Goal: Entertainment & Leisure: Consume media (video, audio)

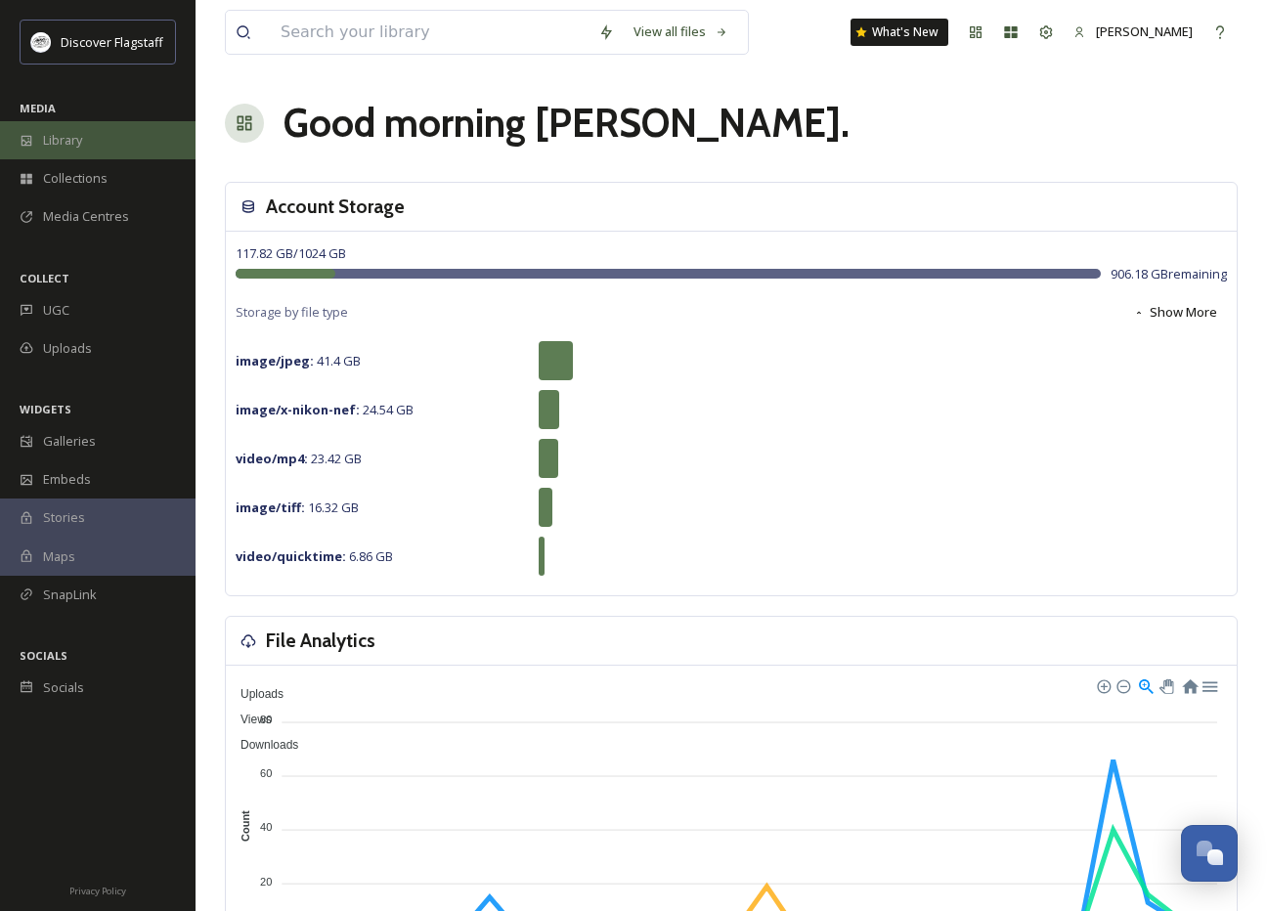
click at [71, 143] on span "Library" at bounding box center [62, 140] width 39 height 19
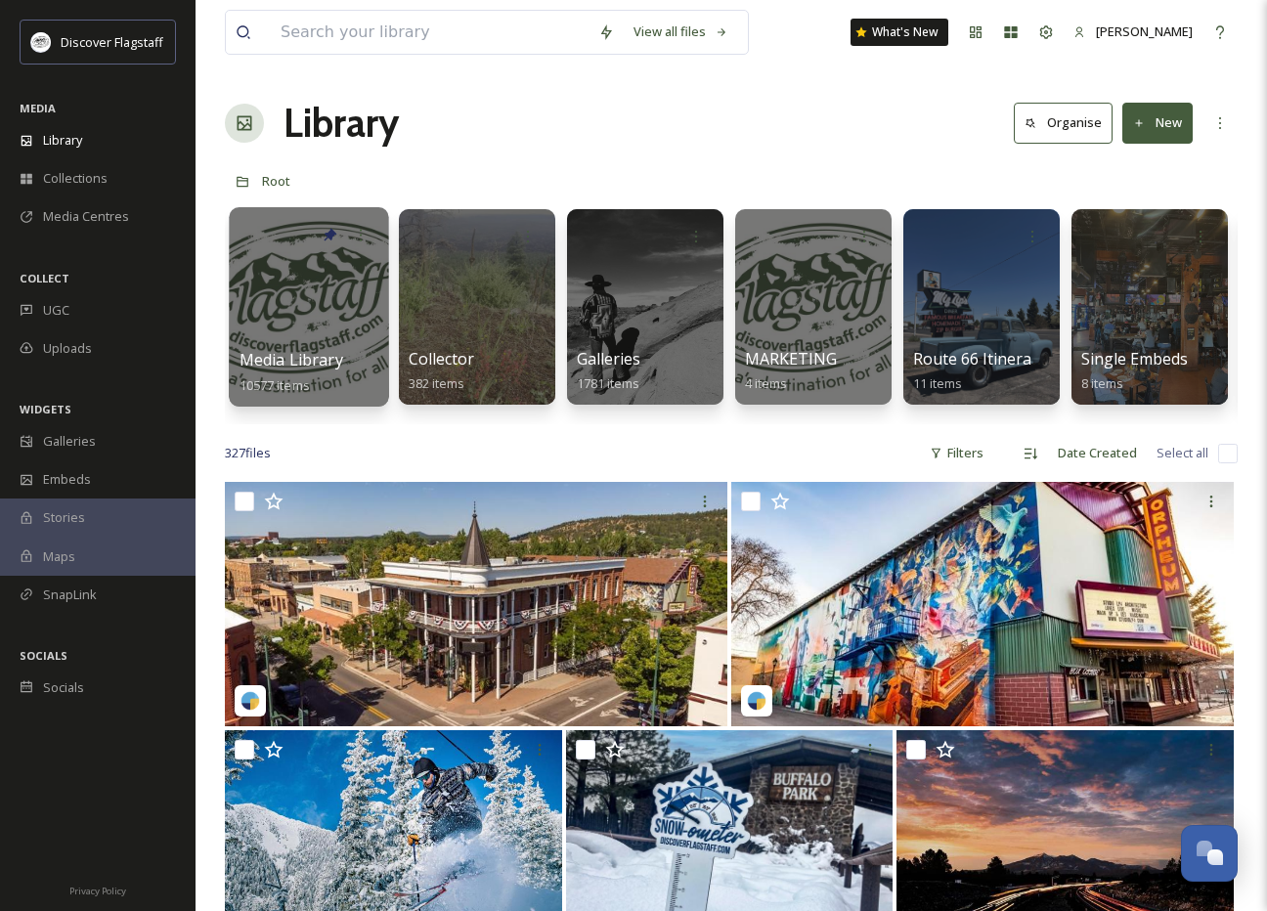
click at [334, 329] on div at bounding box center [308, 306] width 159 height 199
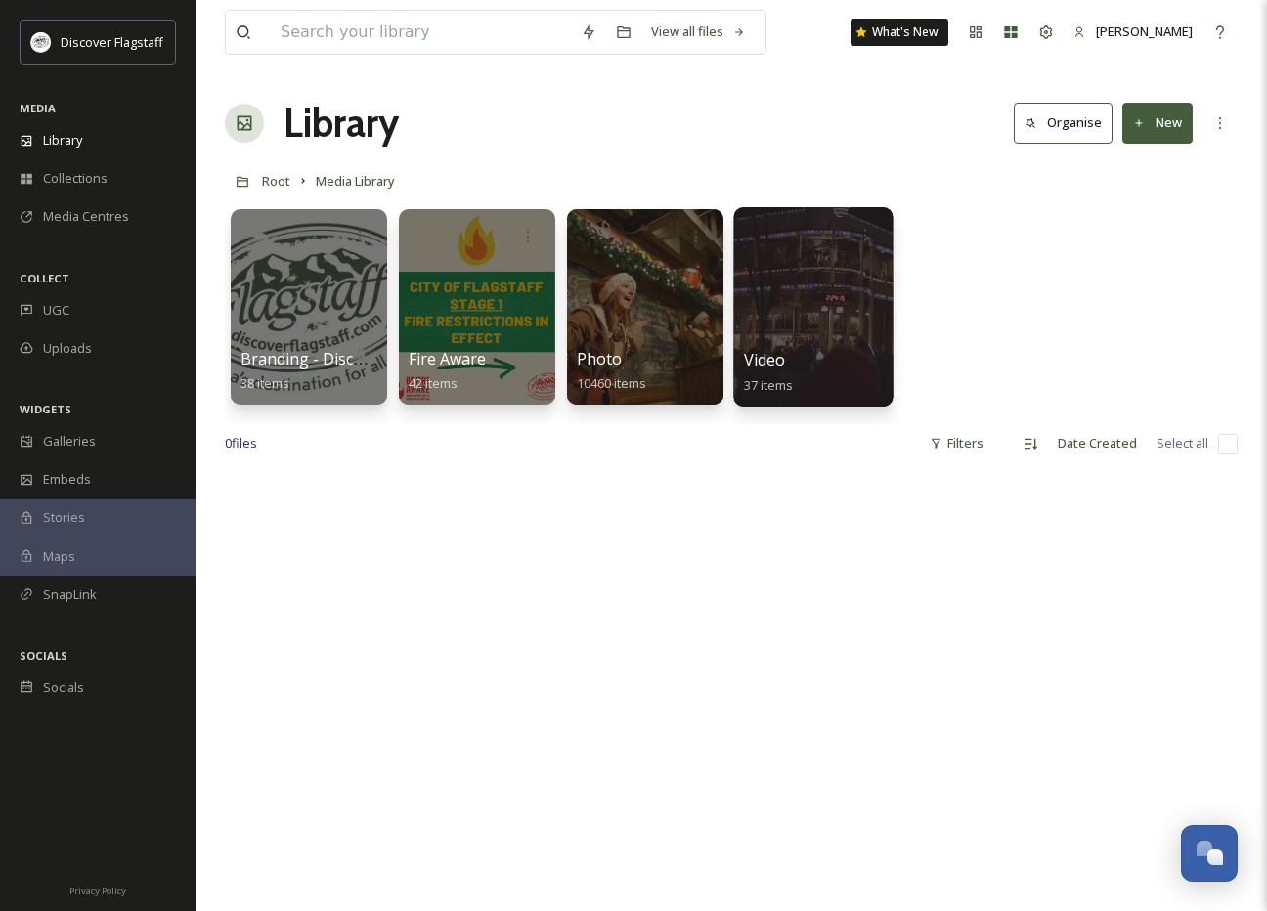
click at [793, 353] on div "Video 37 items" at bounding box center [814, 372] width 140 height 49
click at [784, 347] on div at bounding box center [812, 306] width 159 height 199
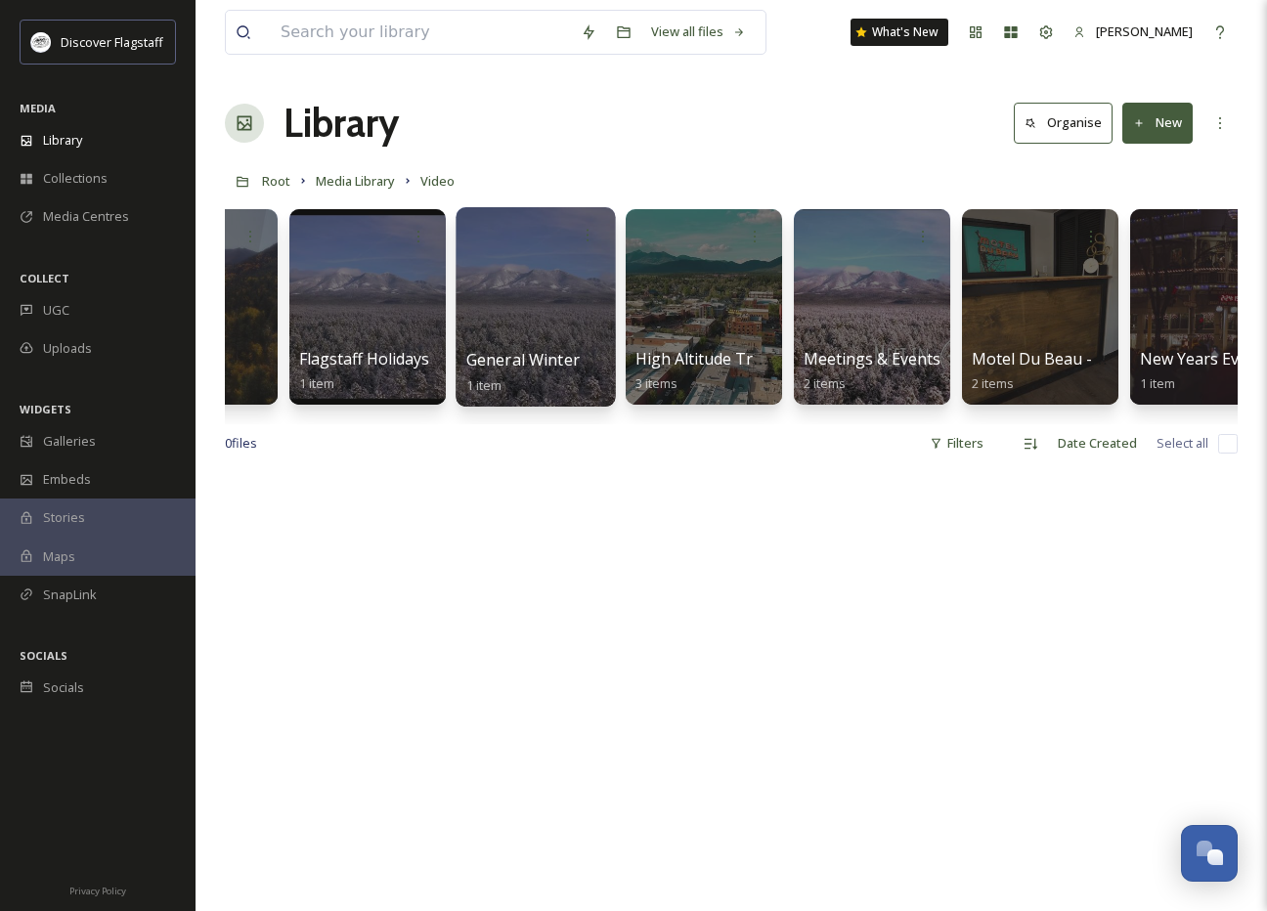
scroll to position [0, 2124]
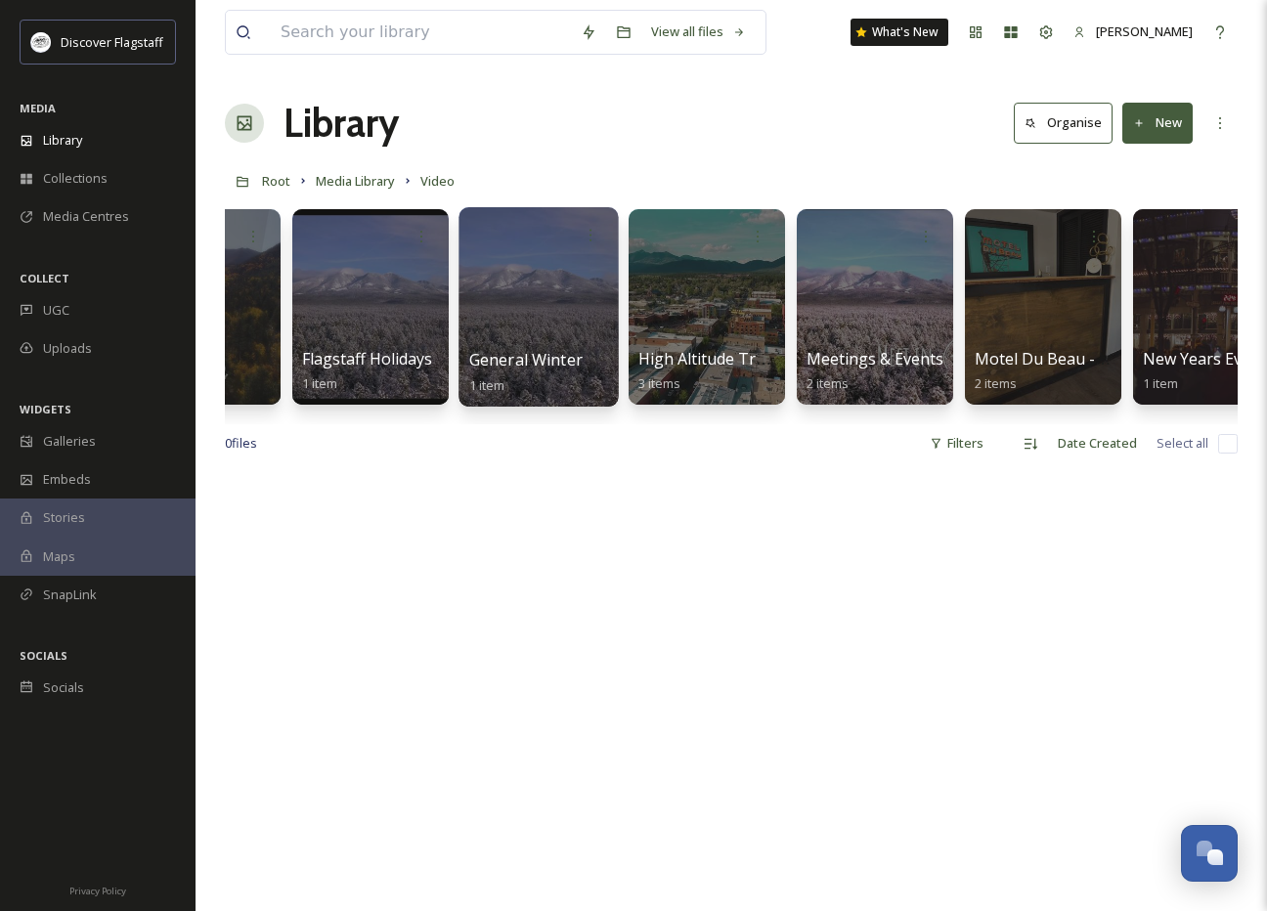
click at [524, 358] on span "General Winter" at bounding box center [525, 360] width 113 height 22
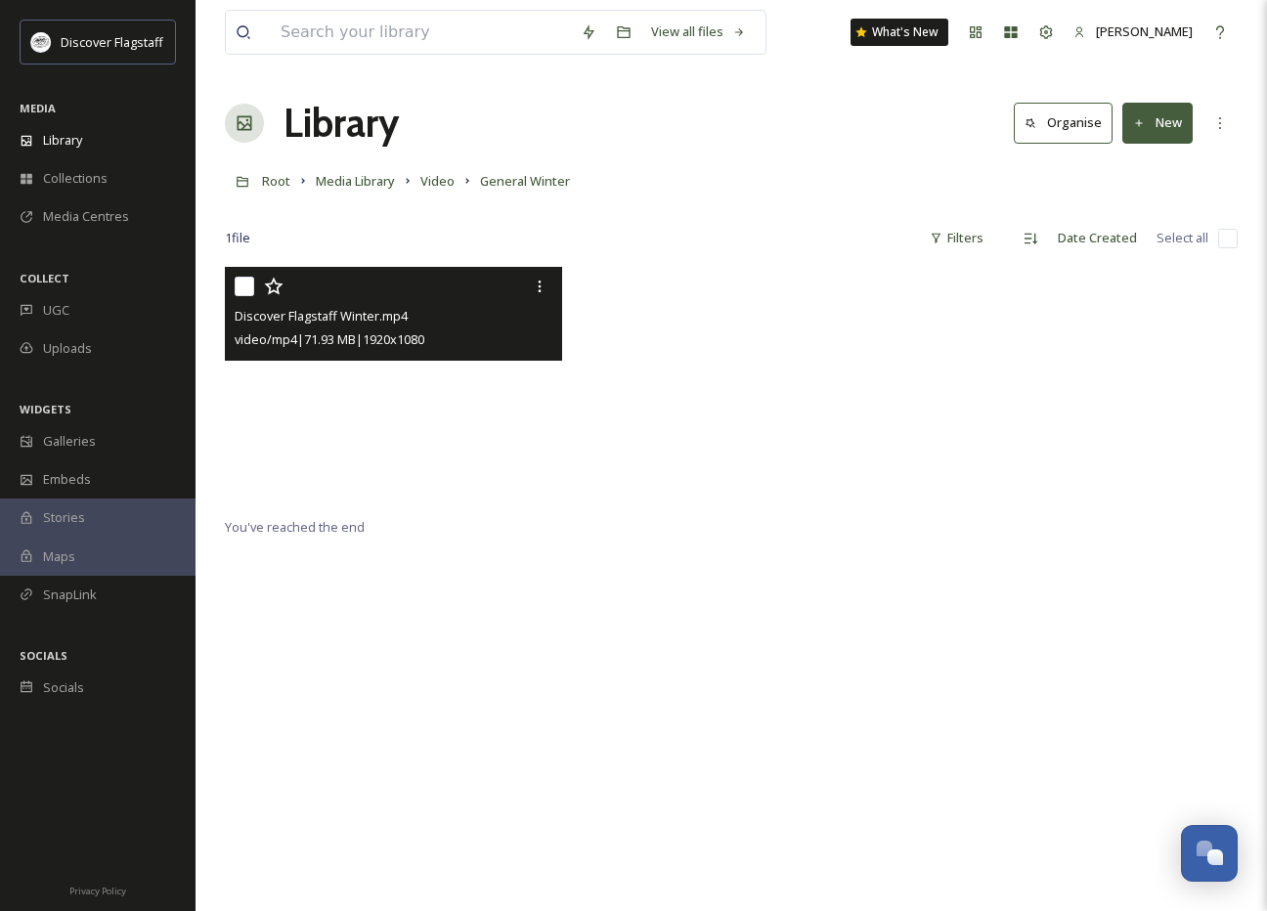
click at [391, 391] on video "Discover Flagstaff Winter.mp4" at bounding box center [393, 389] width 337 height 244
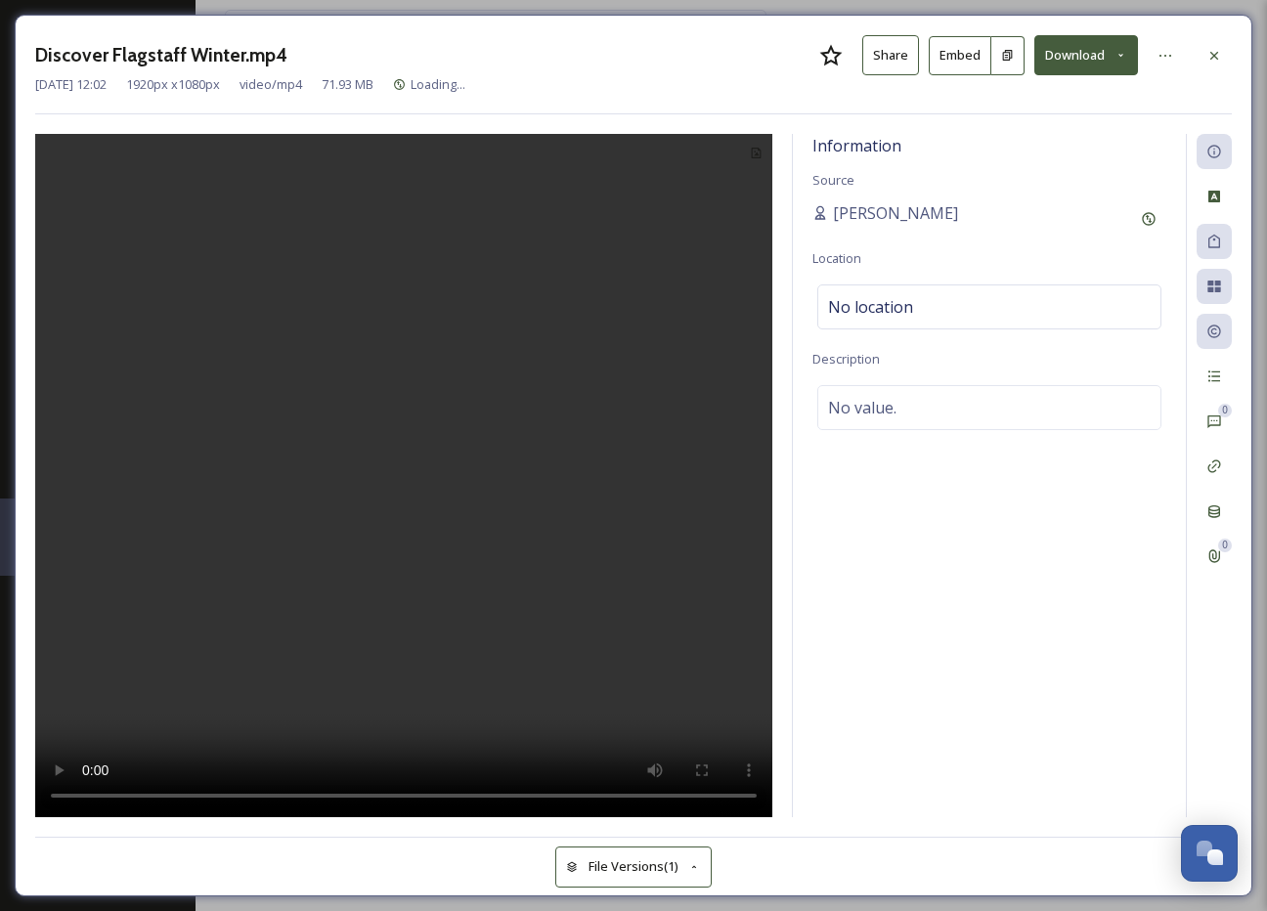
click at [409, 481] on video at bounding box center [403, 475] width 737 height 683
click at [86, 794] on video at bounding box center [403, 475] width 737 height 683
click at [1212, 58] on icon at bounding box center [1214, 55] width 8 height 8
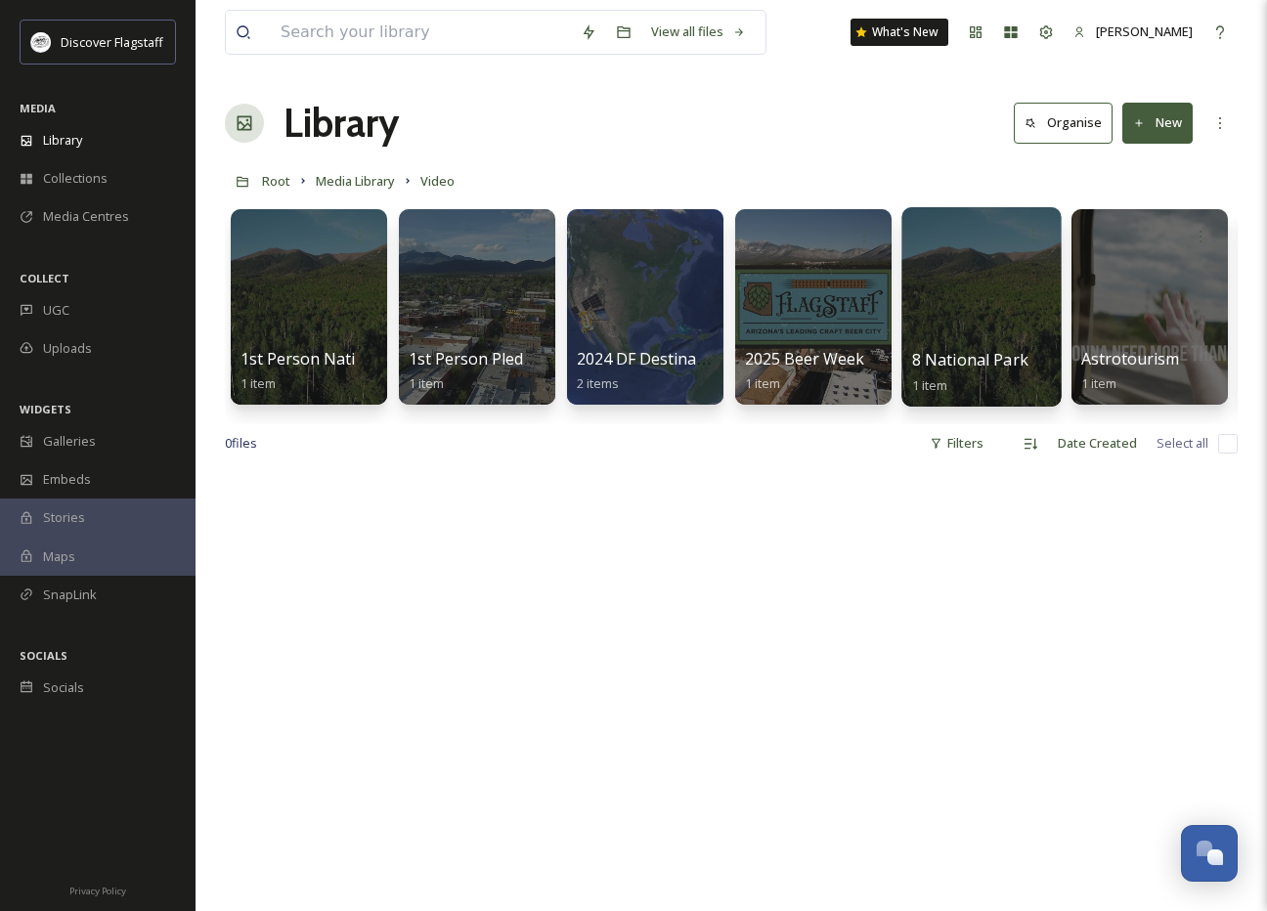
click at [964, 338] on div at bounding box center [980, 306] width 159 height 199
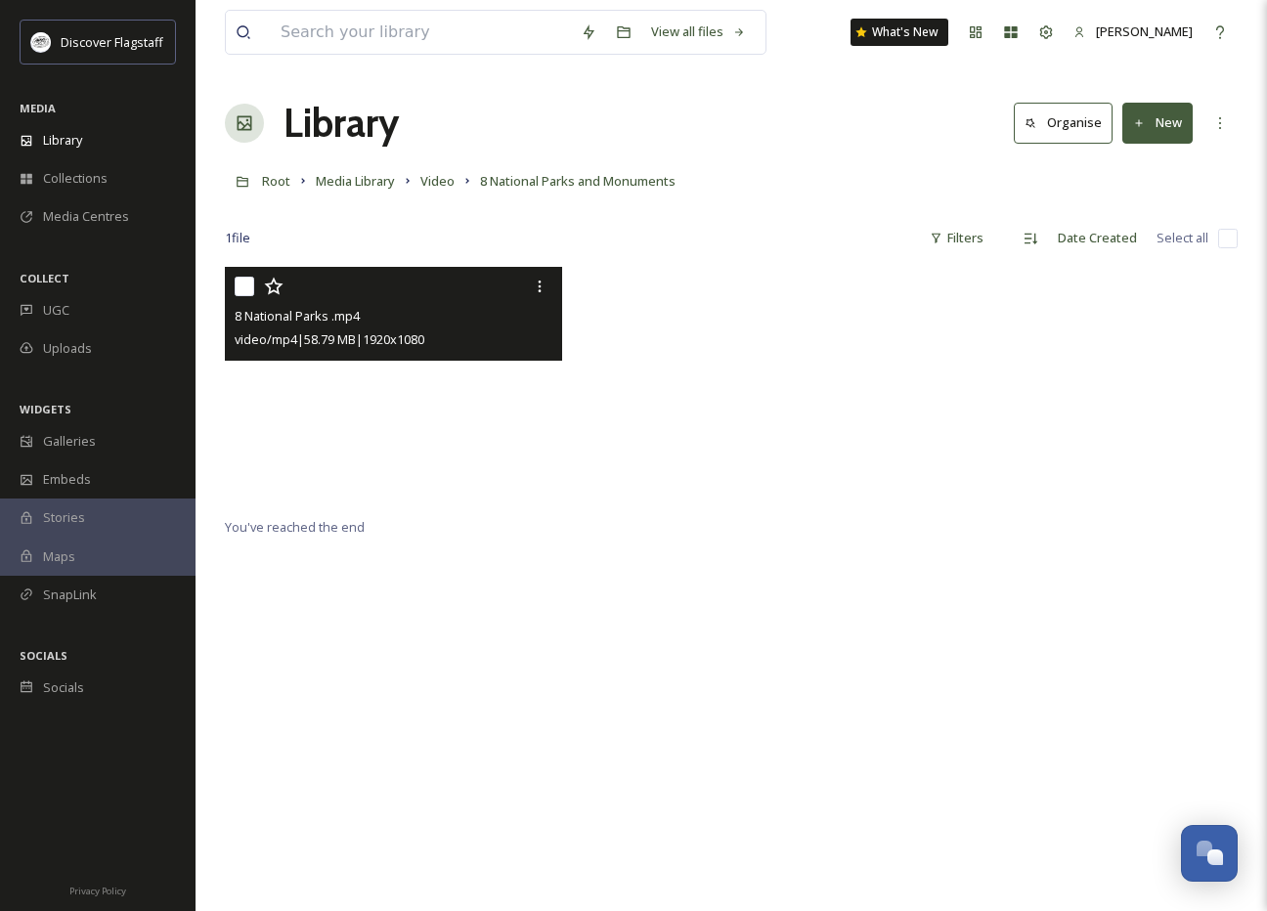
click at [398, 391] on video "8 National Parks .mp4" at bounding box center [393, 389] width 337 height 244
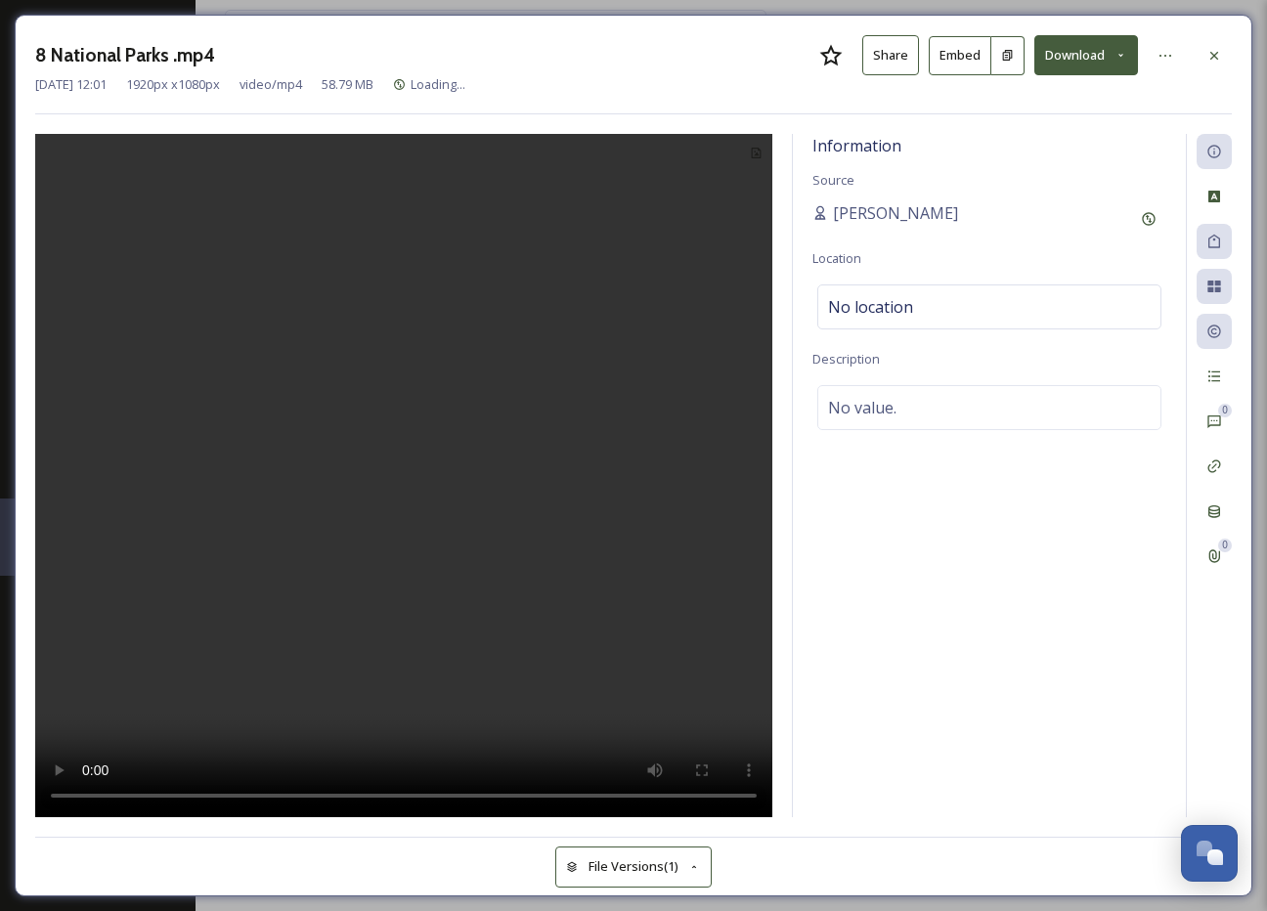
click at [403, 459] on video at bounding box center [403, 475] width 737 height 683
click at [678, 803] on video at bounding box center [403, 475] width 737 height 683
drag, startPoint x: 242, startPoint y: 793, endPoint x: 519, endPoint y: 779, distance: 277.0
click at [519, 779] on video at bounding box center [403, 475] width 737 height 683
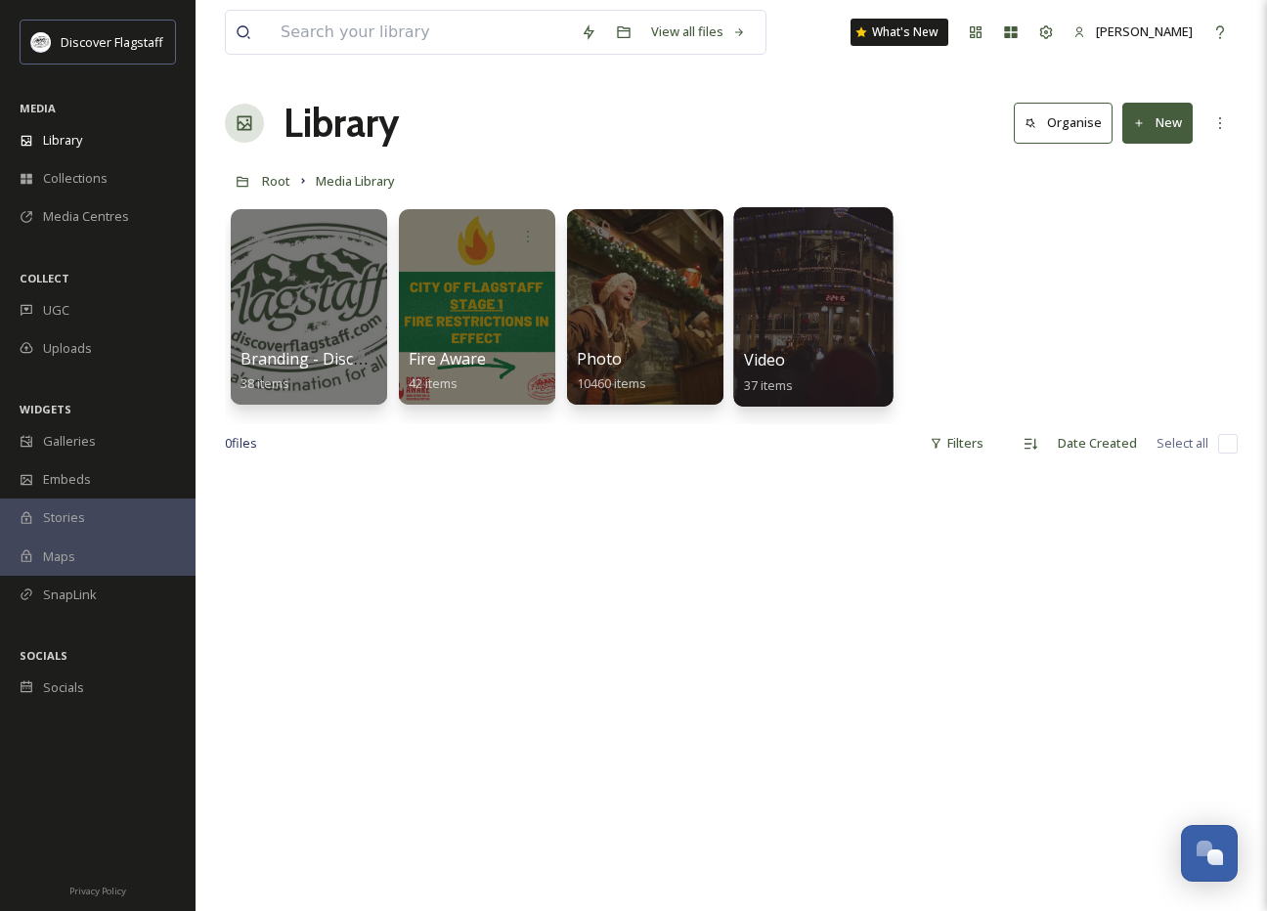
click at [802, 351] on div "Video 37 items" at bounding box center [814, 372] width 140 height 49
click at [792, 329] on div at bounding box center [812, 306] width 159 height 199
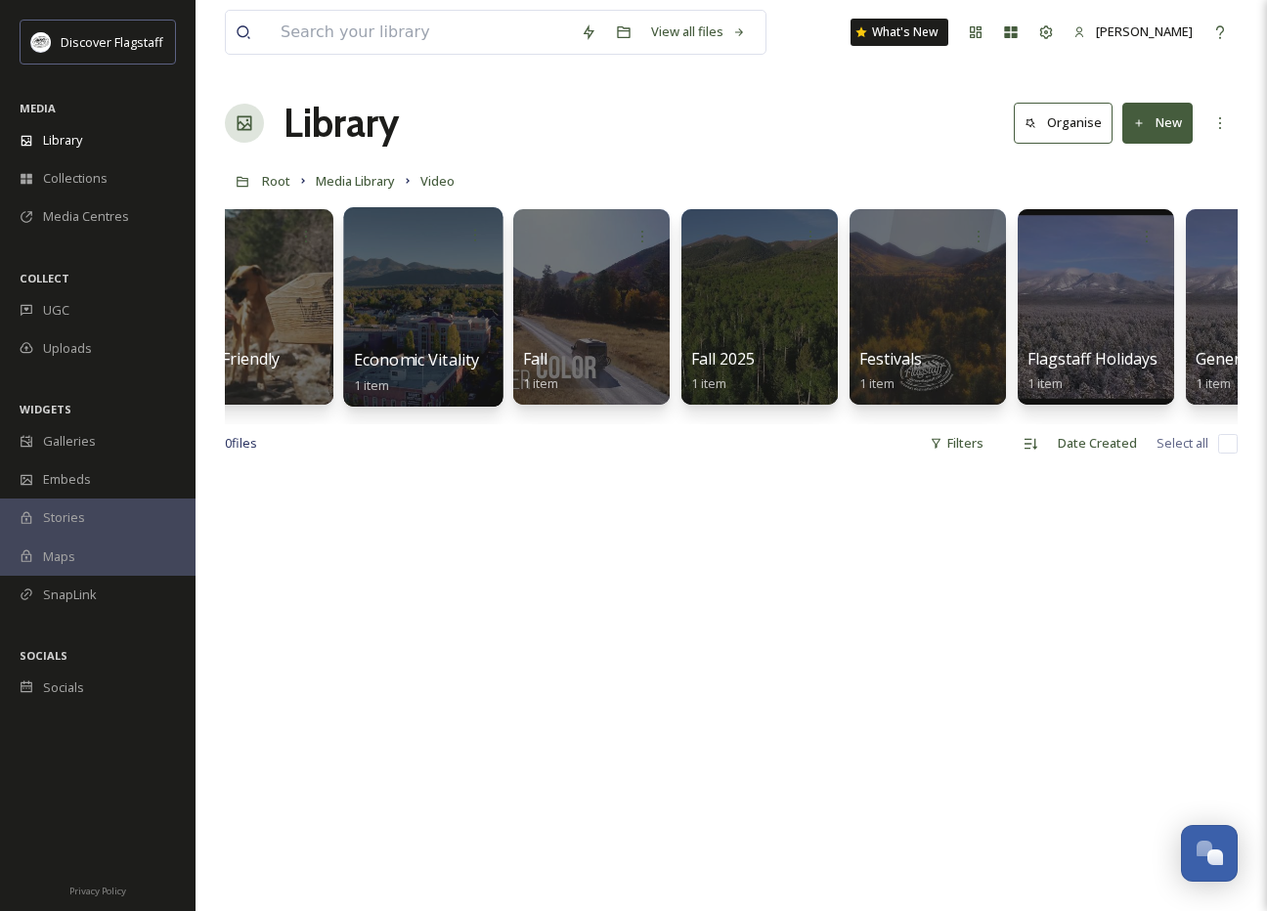
scroll to position [0, 1576]
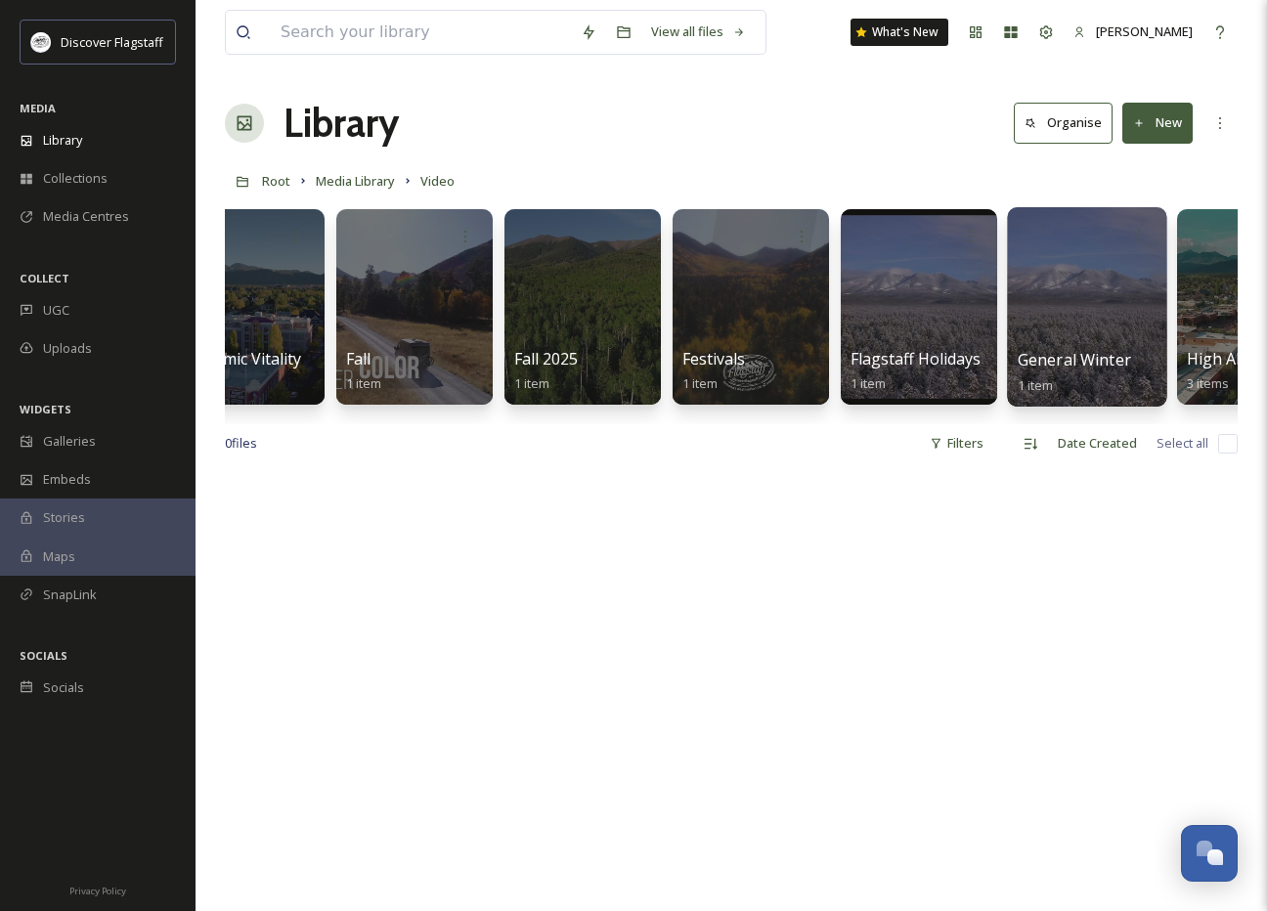
click at [1066, 348] on div "General Winter 1 item" at bounding box center [1088, 372] width 140 height 49
click at [1055, 345] on div at bounding box center [1086, 306] width 159 height 199
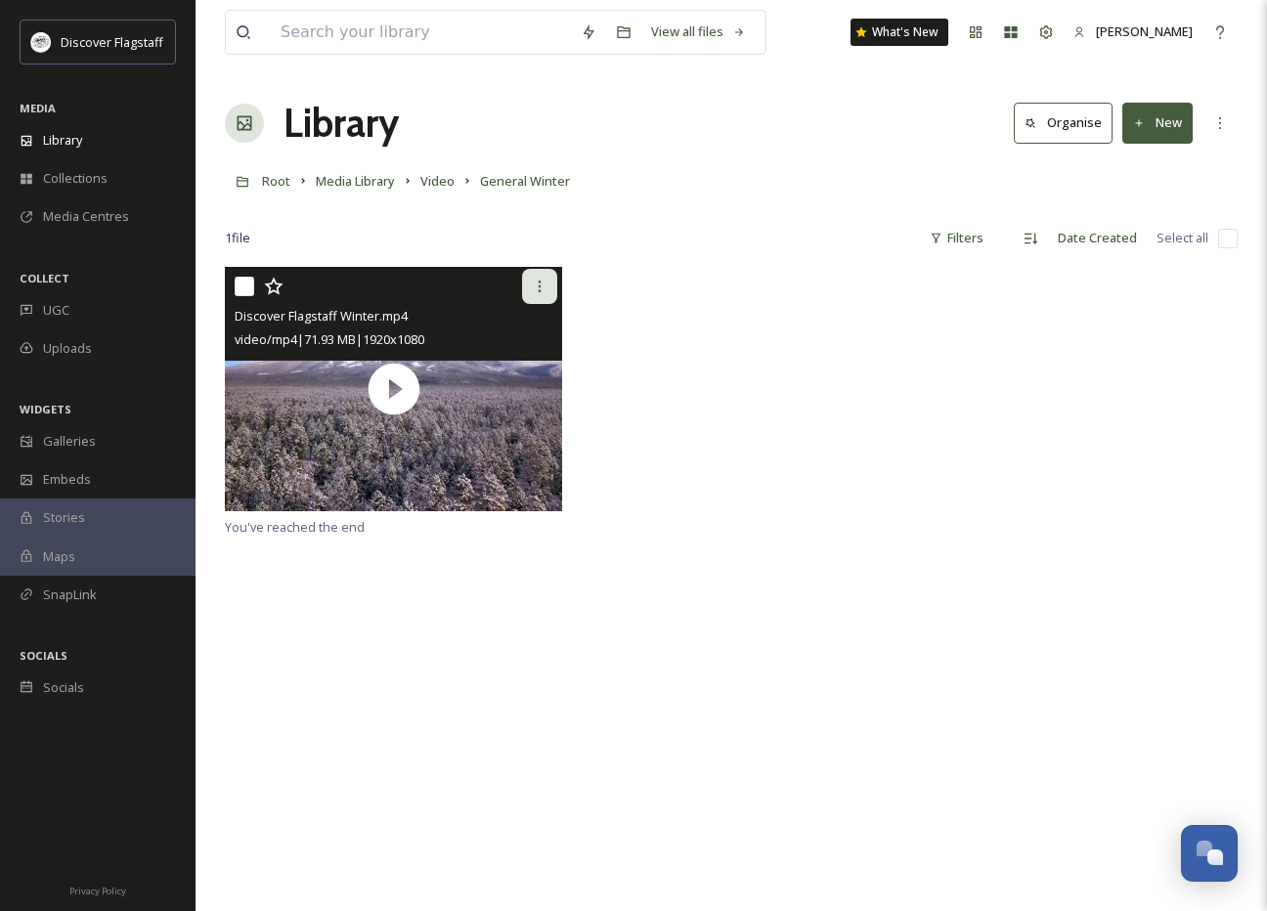
click at [534, 283] on icon at bounding box center [540, 287] width 16 height 16
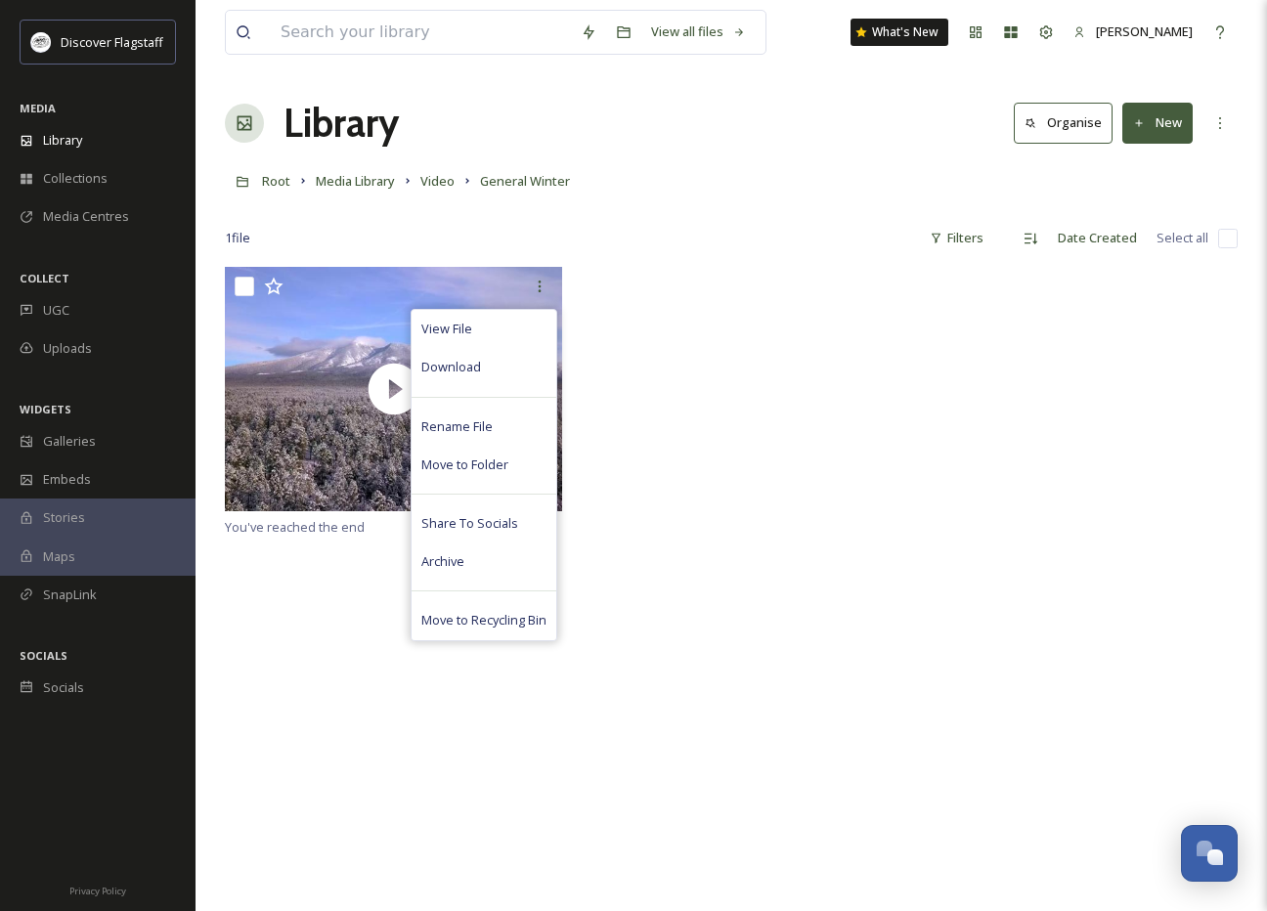
click at [438, 236] on div "1 file Filters Date Created Select all" at bounding box center [731, 238] width 1013 height 38
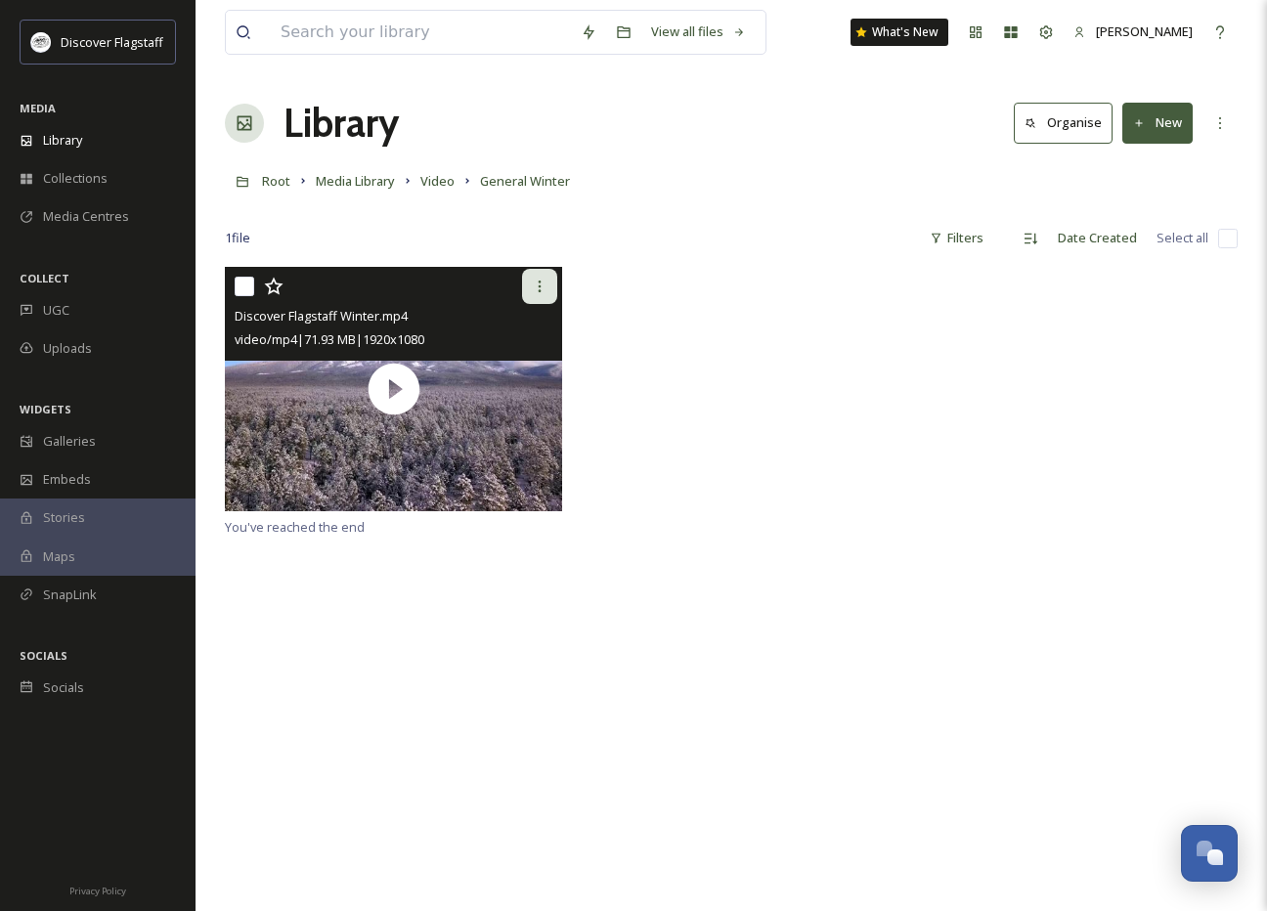
click at [547, 293] on icon at bounding box center [540, 287] width 16 height 16
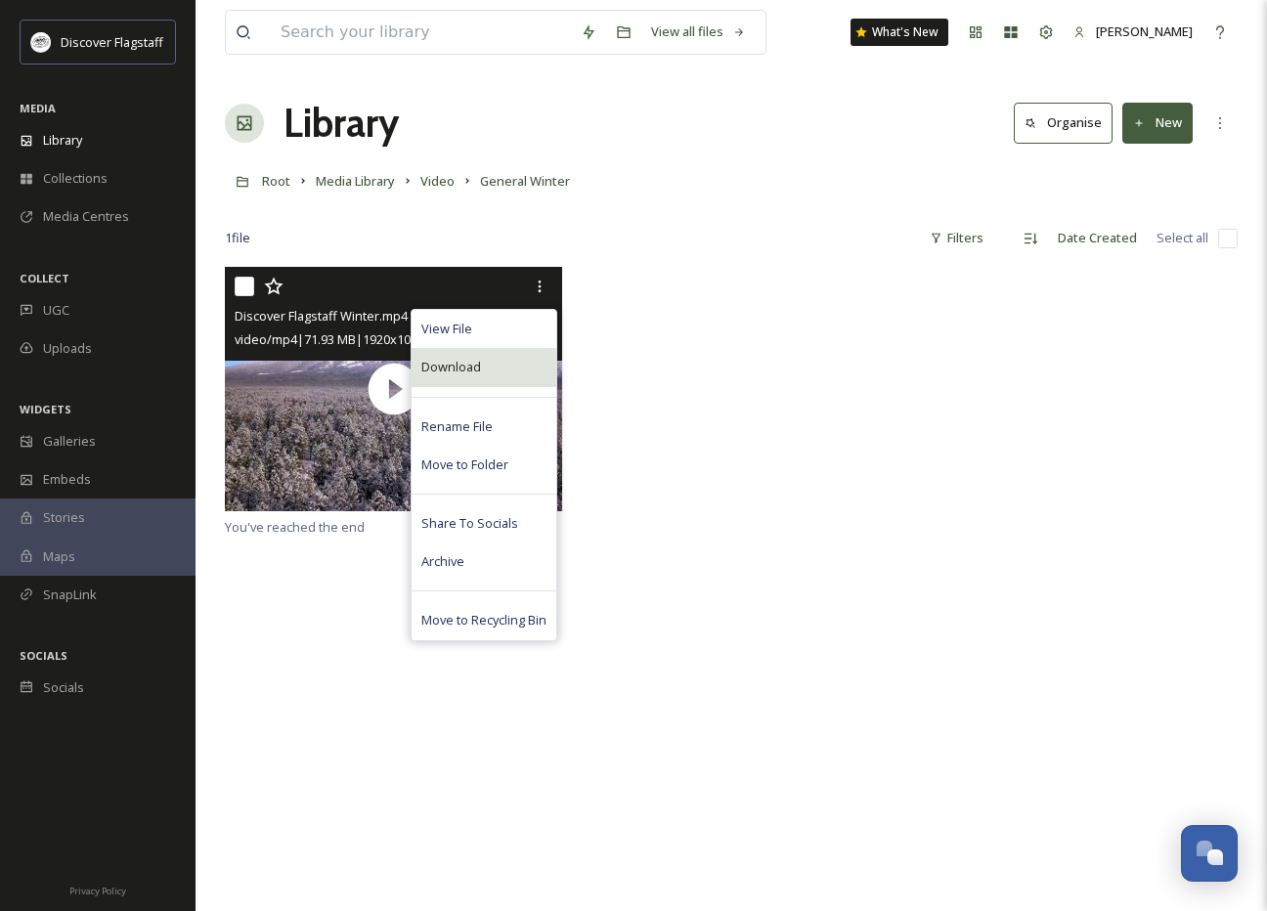
scroll to position [1, 0]
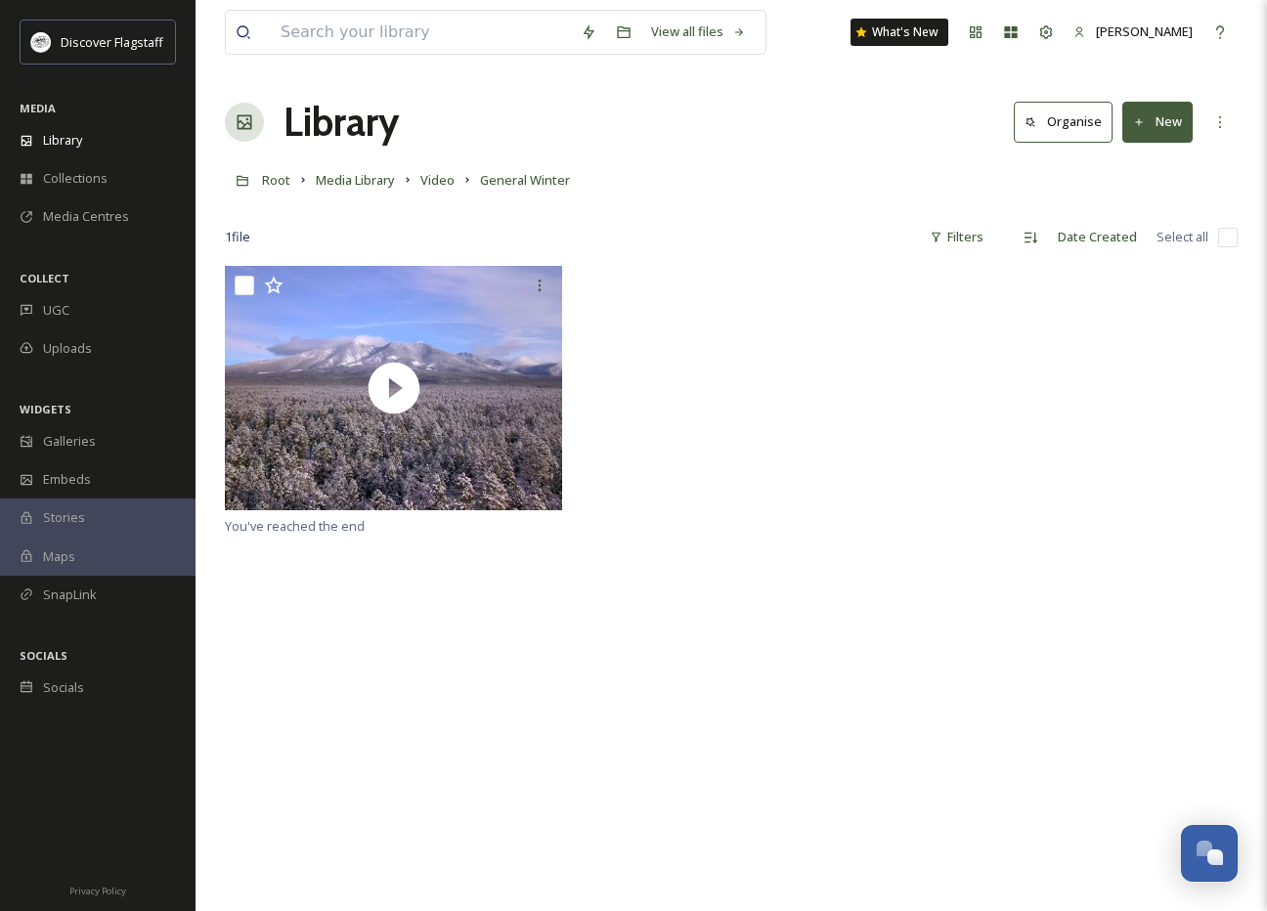
drag, startPoint x: 621, startPoint y: 379, endPoint x: 598, endPoint y: 365, distance: 26.8
click at [621, 379] on div at bounding box center [731, 390] width 1013 height 248
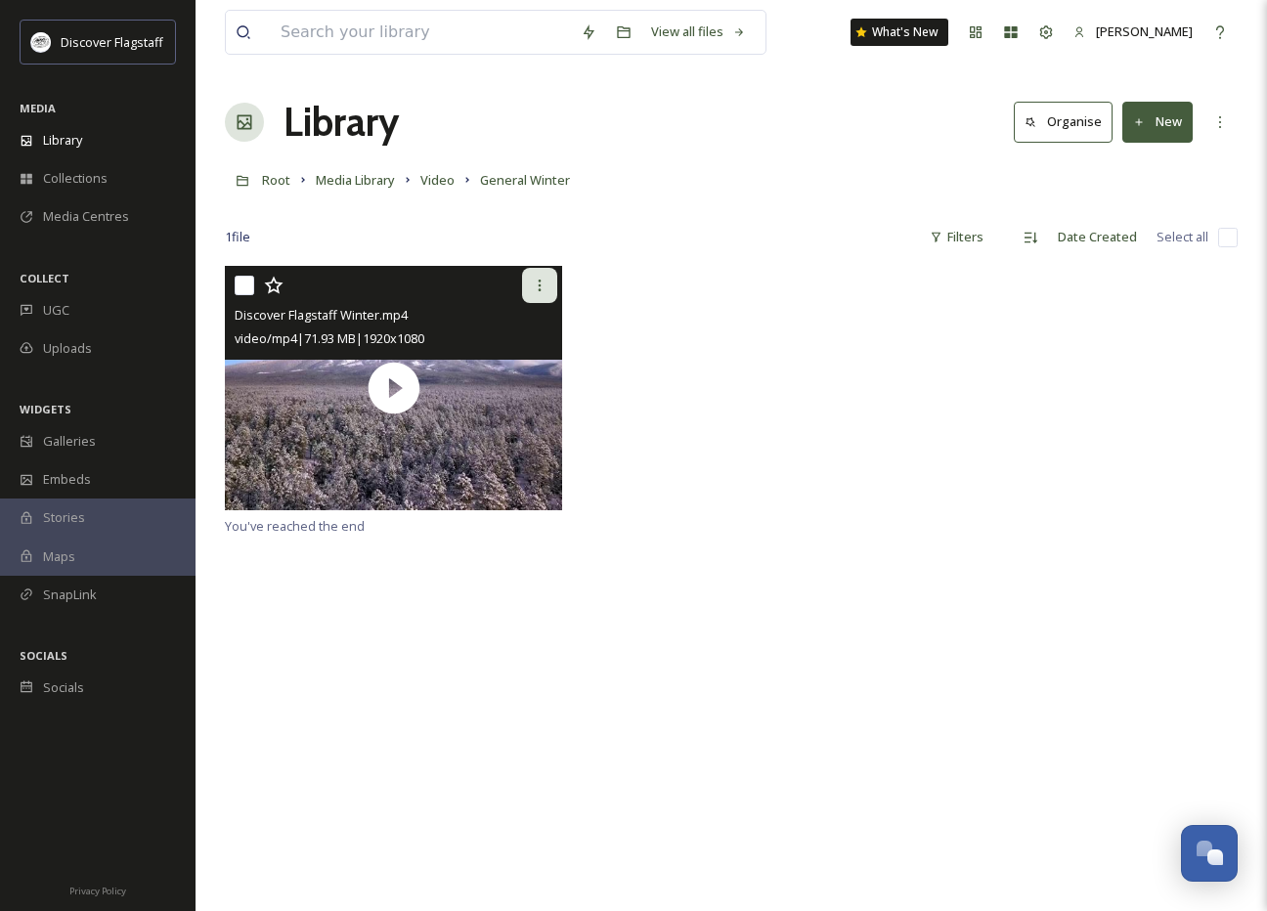
click at [538, 289] on icon at bounding box center [540, 286] width 16 height 16
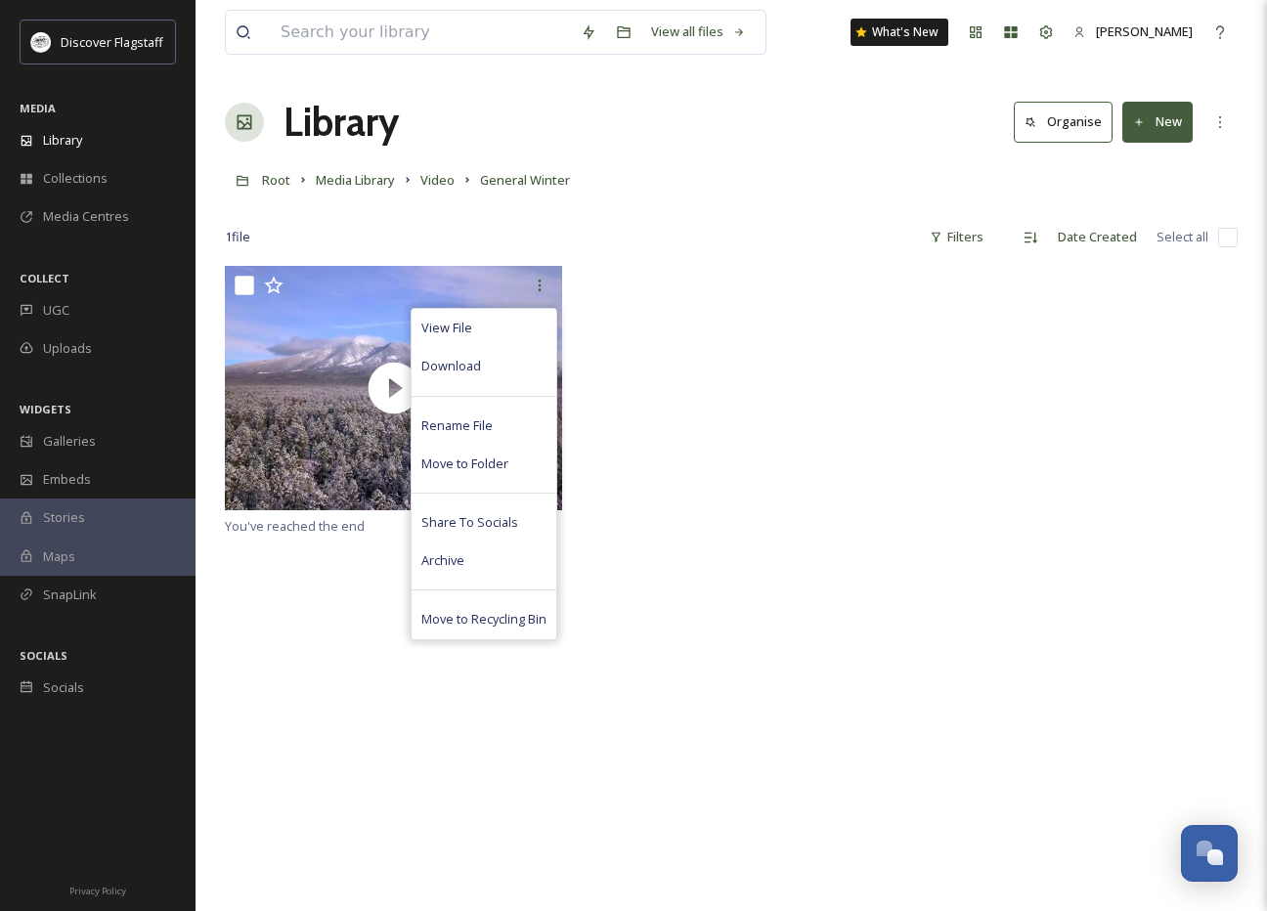
click at [645, 346] on div "View File Download Rename File Move to Folder Share To Socials Archive Move to …" at bounding box center [731, 390] width 1013 height 248
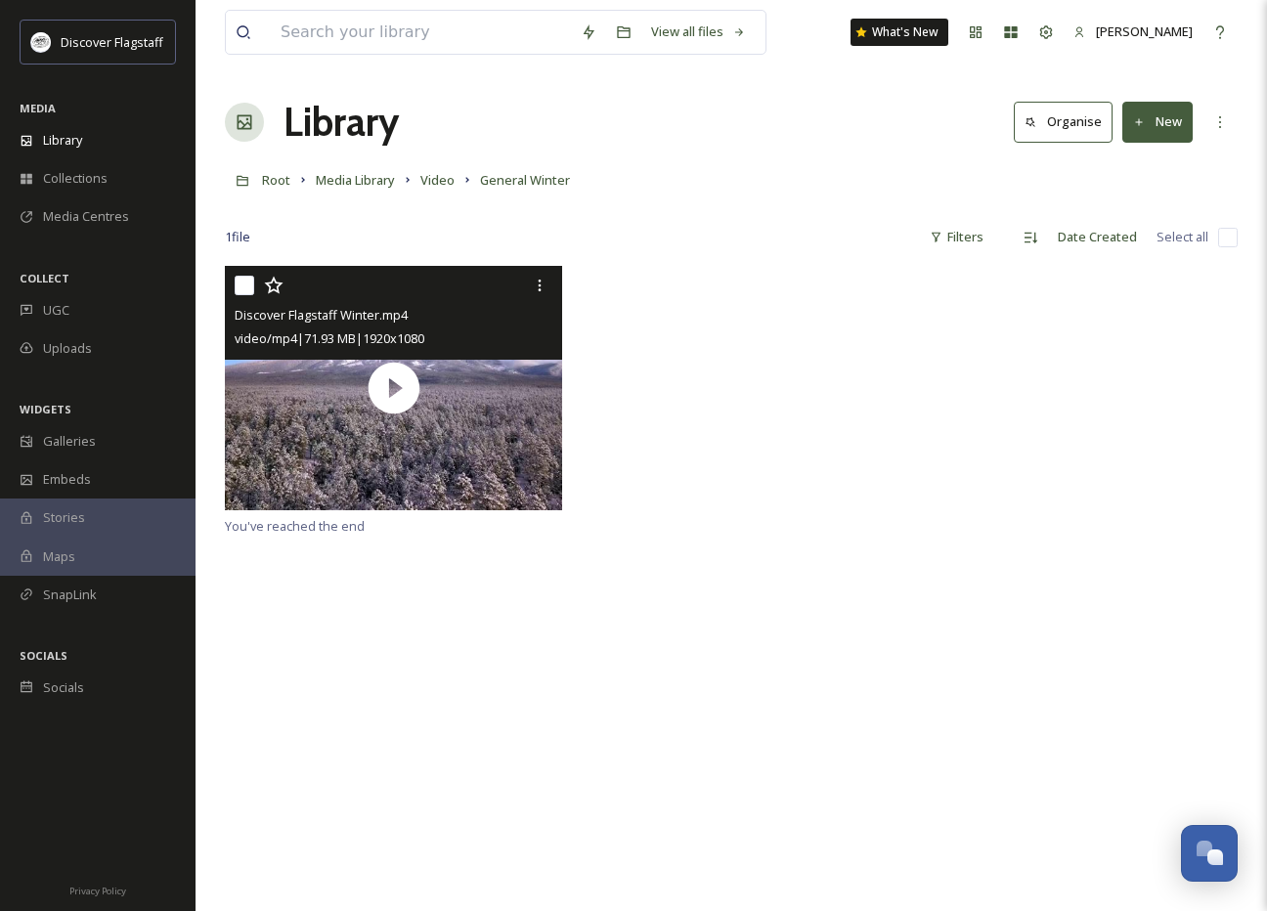
click at [443, 328] on div "video/mp4 | 71.93 MB | 1920 x 1080" at bounding box center [396, 338] width 323 height 23
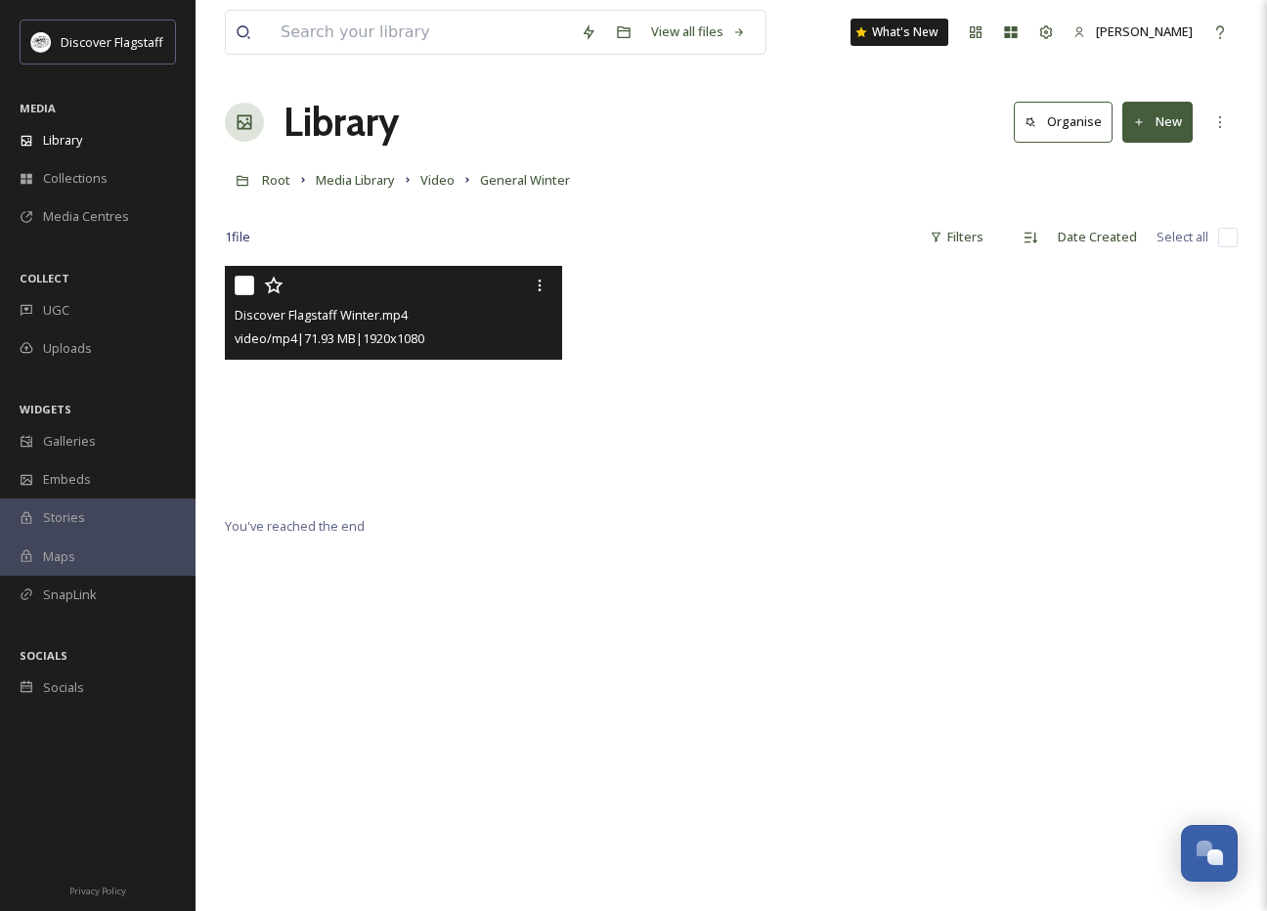
click at [445, 390] on video "Discover Flagstaff Winter.mp4" at bounding box center [393, 388] width 337 height 244
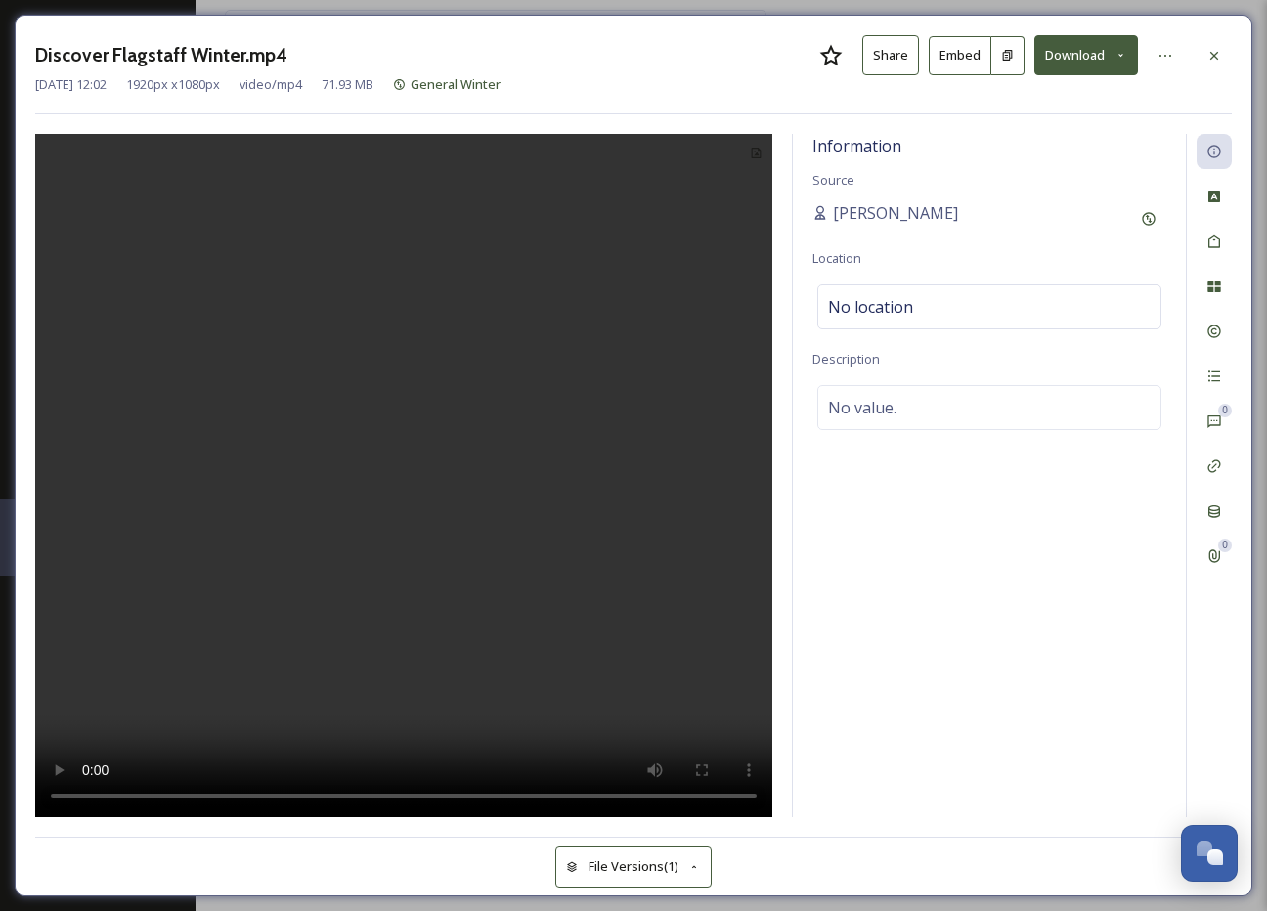
click at [893, 53] on button "Share" at bounding box center [890, 55] width 57 height 40
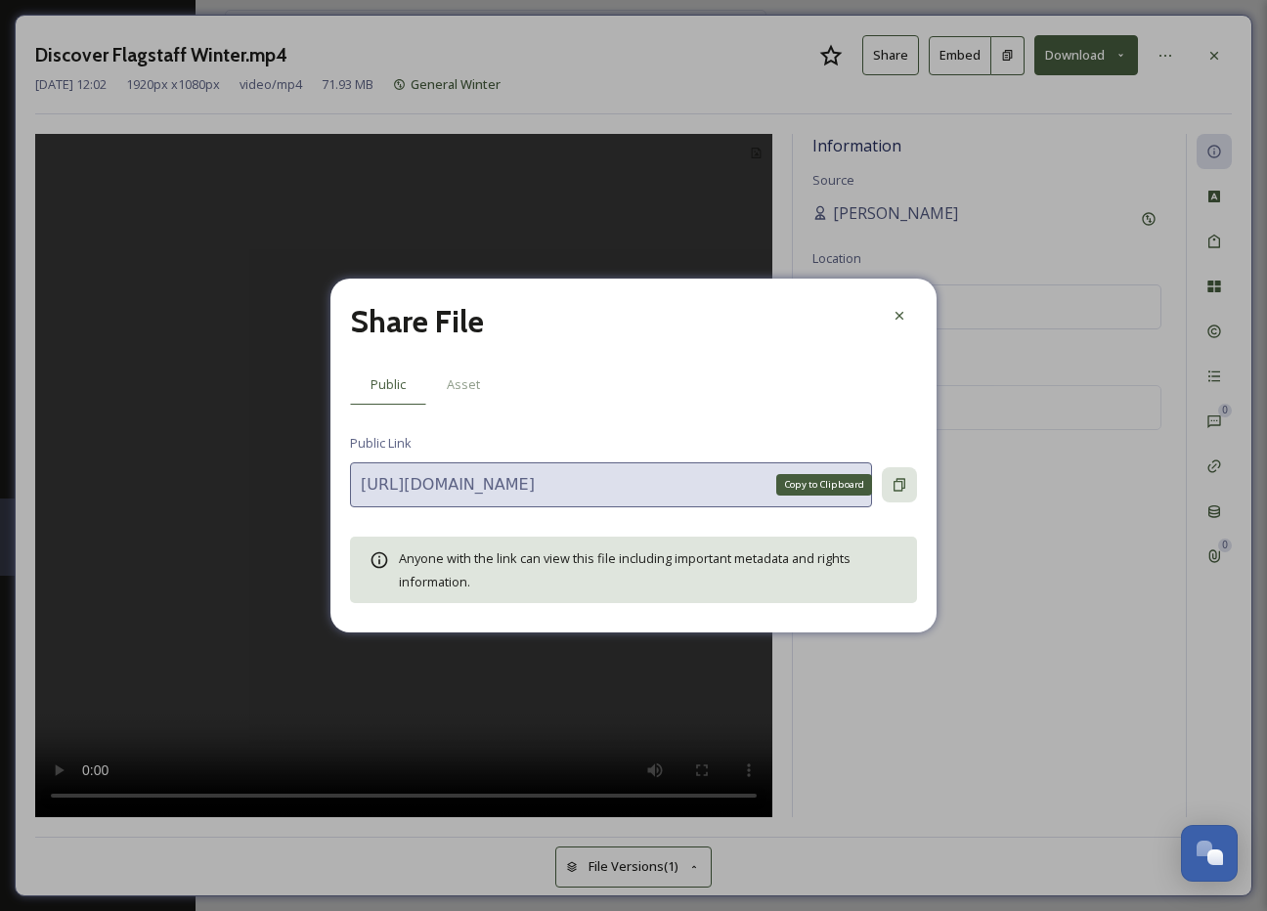
click at [898, 488] on icon at bounding box center [900, 485] width 16 height 16
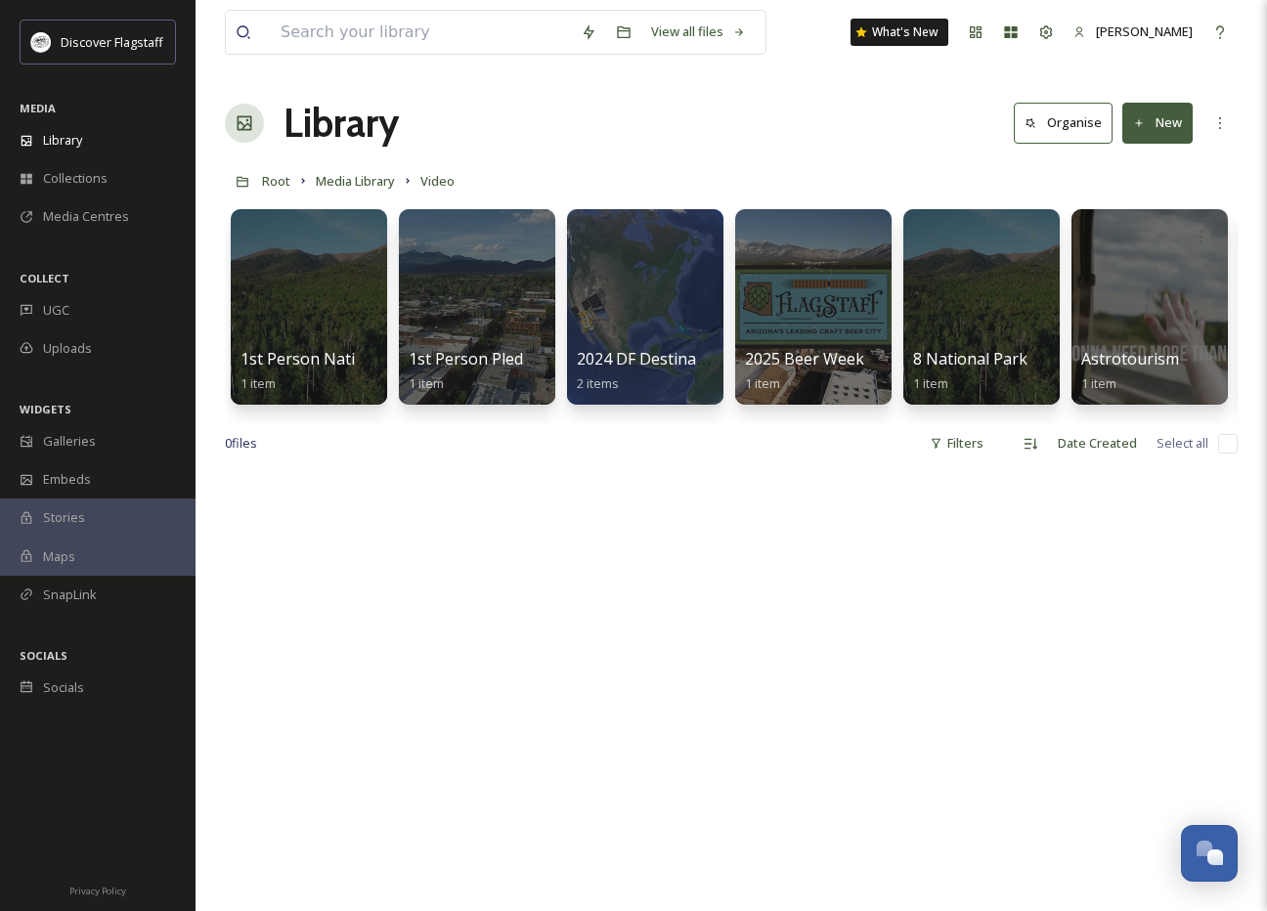
scroll to position [472, 0]
